Goal: Complete application form: Complete application form

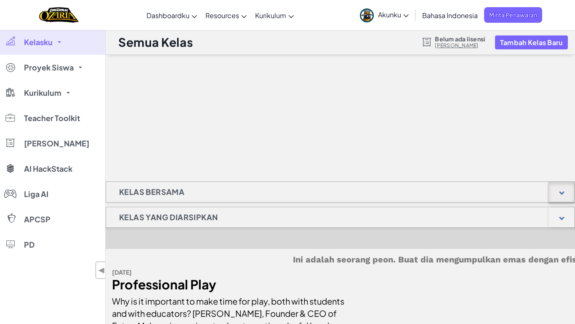
click at [559, 188] on div at bounding box center [562, 192] width 26 height 20
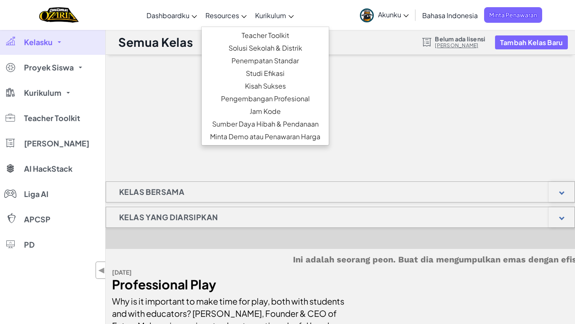
scroll to position [283, 0]
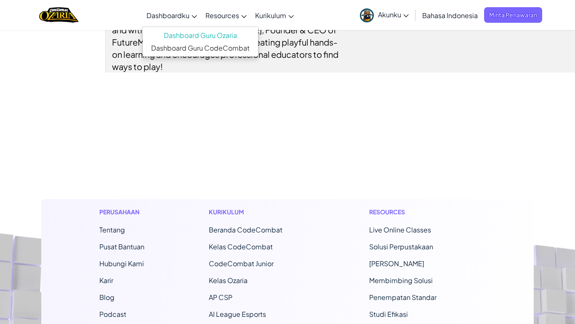
click at [161, 14] on span "Dashboardku" at bounding box center [168, 15] width 43 height 9
click at [179, 34] on link "Dashboard Guru Ozaria" at bounding box center [200, 35] width 115 height 13
click at [404, 15] on icon at bounding box center [406, 15] width 5 height 3
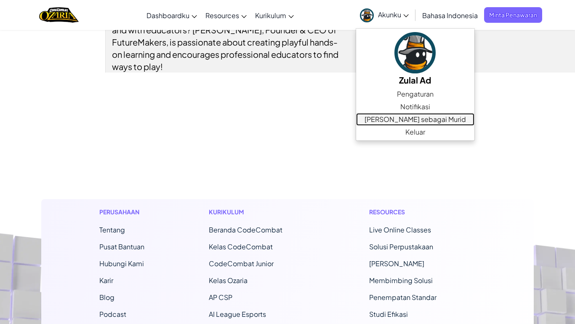
click at [408, 119] on link "[PERSON_NAME] sebagai Murid" at bounding box center [415, 119] width 118 height 13
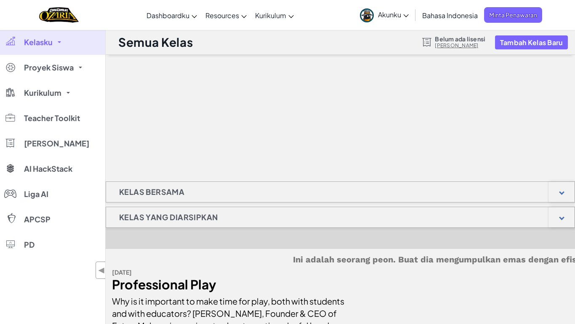
click at [455, 43] on link "[PERSON_NAME]" at bounding box center [460, 45] width 51 height 7
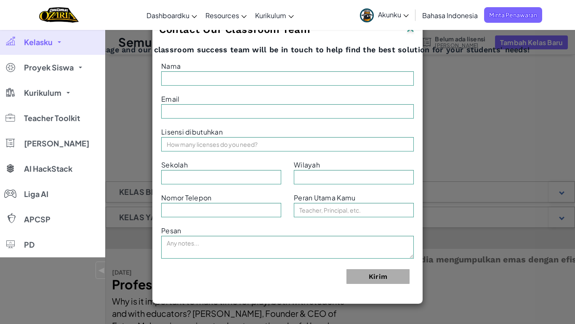
type input "Ifna Fanani"
type input "ifnafanani52@guru.sma.belajar.id"
type input "SMA PUI GEGESIK"
type input "Desa panunggul"
type input "Teacher"
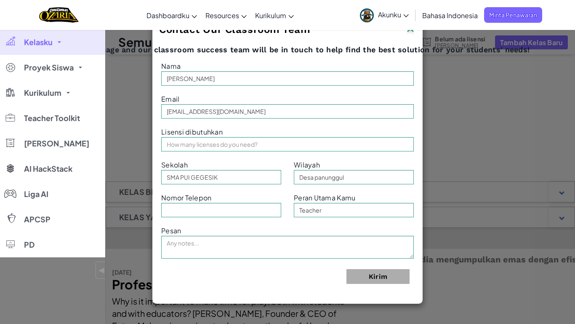
click at [303, 135] on div "Lisensi dibutuhkan Kolom ini wajib diisi" at bounding box center [287, 138] width 265 height 27
click at [297, 141] on input "text" at bounding box center [287, 144] width 253 height 14
click at [483, 99] on div "Contact Our Classroom Team Send us a message and our classroom success team wil…" at bounding box center [287, 162] width 575 height 324
click at [411, 32] on img at bounding box center [410, 29] width 11 height 13
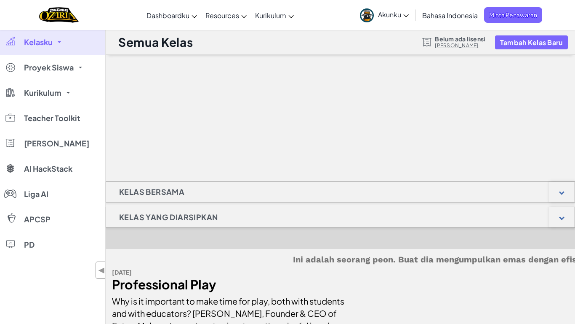
click at [405, 14] on icon at bounding box center [406, 15] width 5 height 3
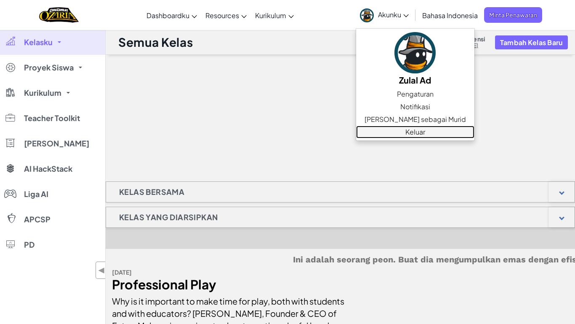
click at [396, 128] on link "Keluar" at bounding box center [415, 132] width 118 height 13
